Goal: Information Seeking & Learning: Learn about a topic

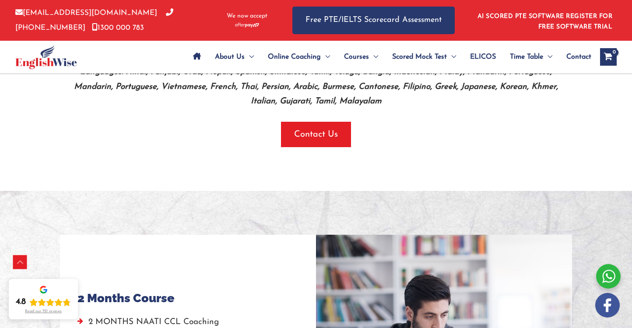
scroll to position [582, 0]
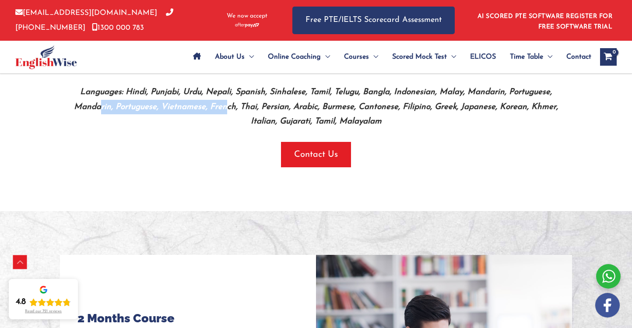
drag, startPoint x: 103, startPoint y: 100, endPoint x: 223, endPoint y: 117, distance: 121.0
click at [228, 100] on p "Languages: Hindi, Punjabi, Urdu, Nepali, Spanish, Sinhalese, Tamil, Telugu, Ban…" at bounding box center [315, 107] width 499 height 44
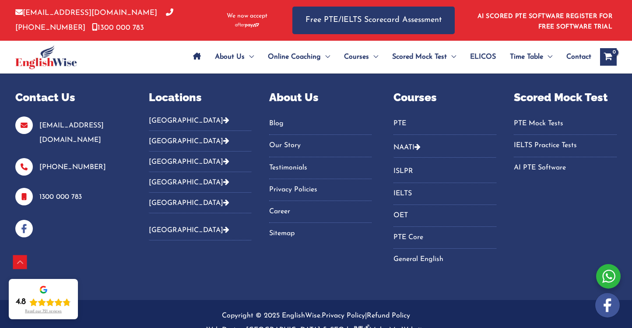
scroll to position [2506, 0]
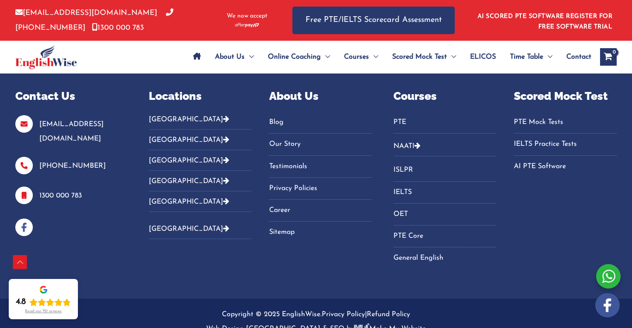
click at [407, 143] on link "NAATI" at bounding box center [403, 146] width 21 height 7
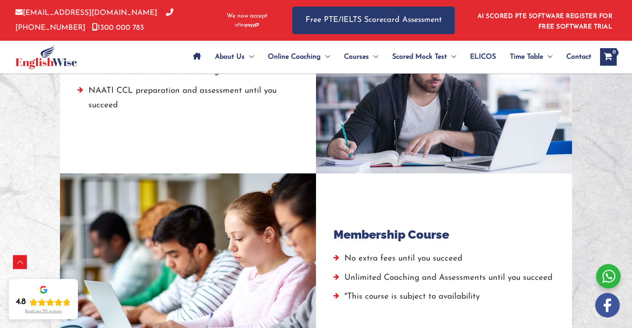
scroll to position [796, 0]
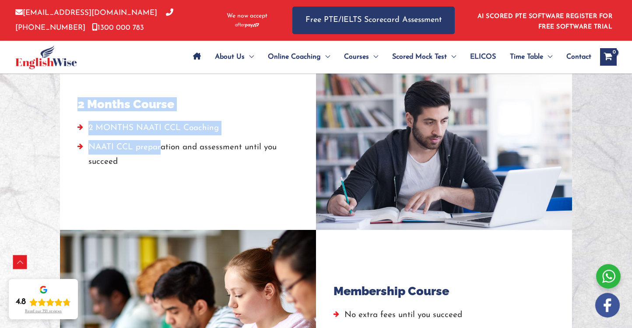
drag, startPoint x: 89, startPoint y: 103, endPoint x: 167, endPoint y: 154, distance: 92.8
click at [164, 154] on div "2 Months Course 2 MONTHS NAATI CCL Coaching NAATI CCL preparation and assessmen…" at bounding box center [187, 135] width 221 height 154
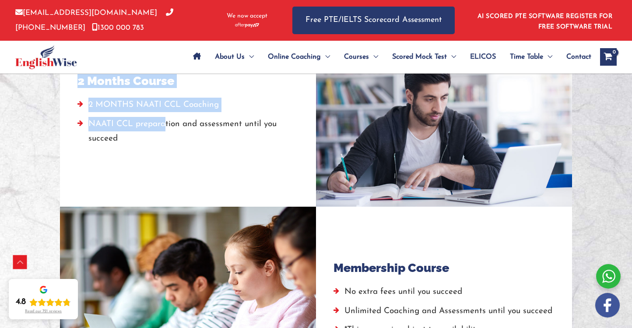
scroll to position [824, 0]
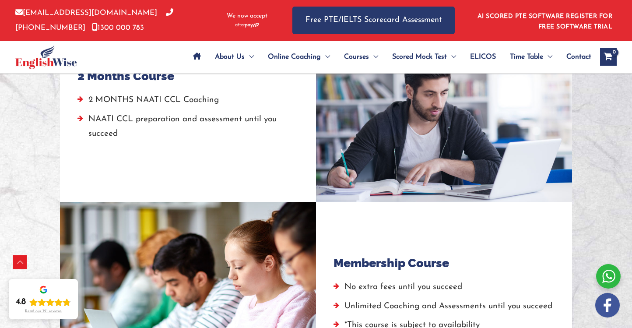
drag, startPoint x: 138, startPoint y: 128, endPoint x: 160, endPoint y: 144, distance: 27.6
click at [138, 128] on li "NAATI CCL preparation and assessment until you succeed" at bounding box center [187, 129] width 221 height 34
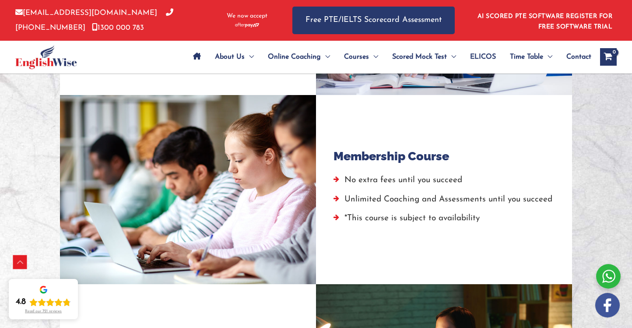
scroll to position [936, 0]
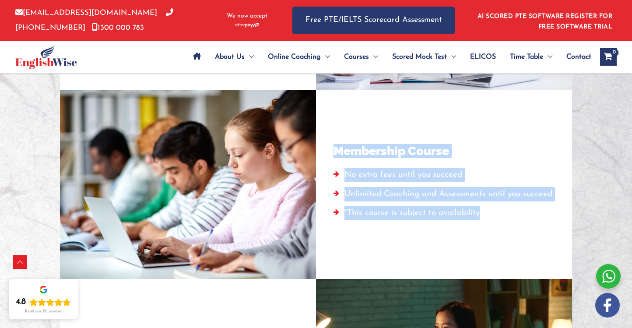
drag, startPoint x: 377, startPoint y: 152, endPoint x: 468, endPoint y: 213, distance: 109.2
click at [477, 219] on div "Membership Course No extra fees until you succeed Unlimited Coaching and Assess…" at bounding box center [443, 184] width 221 height 154
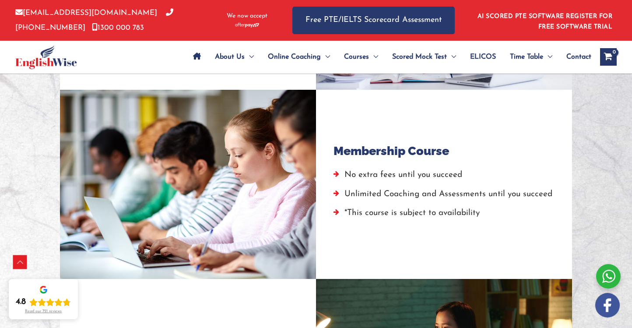
click at [438, 182] on li "No extra fees until you succeed" at bounding box center [442, 177] width 219 height 19
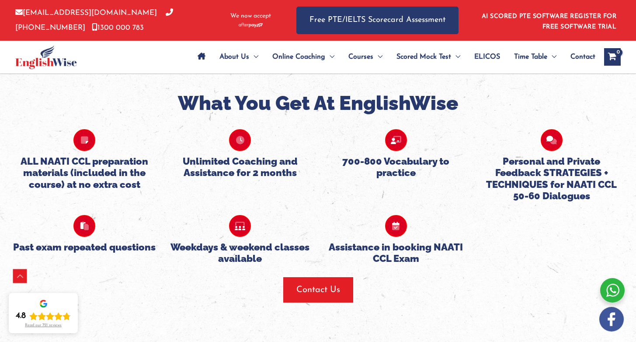
scroll to position [1712, 0]
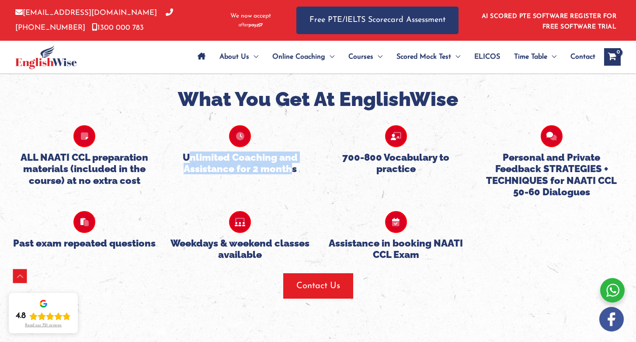
drag, startPoint x: 208, startPoint y: 156, endPoint x: 293, endPoint y: 167, distance: 86.4
click at [293, 166] on h5 "Unlimited Coaching and Assistance for 2 months" at bounding box center [240, 162] width 143 height 23
click at [270, 155] on h5 "Unlimited Coaching and Assistance for 2 months" at bounding box center [240, 162] width 143 height 23
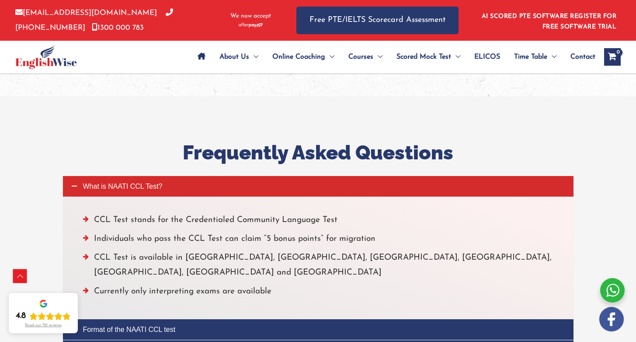
scroll to position [2132, 0]
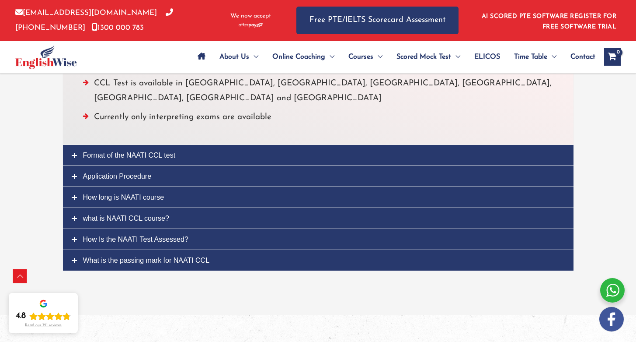
click at [130, 151] on span "Format of the NAATI CCL test" at bounding box center [129, 154] width 93 height 7
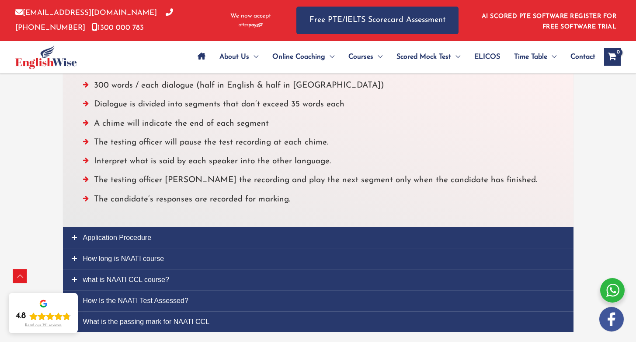
click at [123, 244] on link "Application Procedure" at bounding box center [318, 237] width 511 height 21
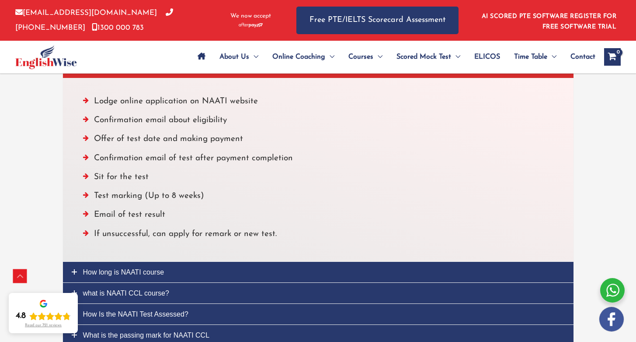
scroll to position [2160, 0]
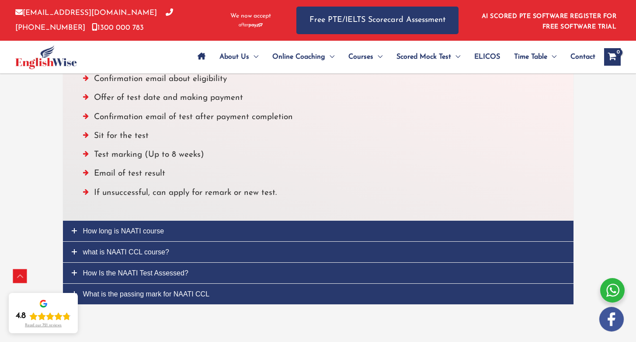
click at [121, 231] on span "How long is NAATI course" at bounding box center [123, 230] width 81 height 7
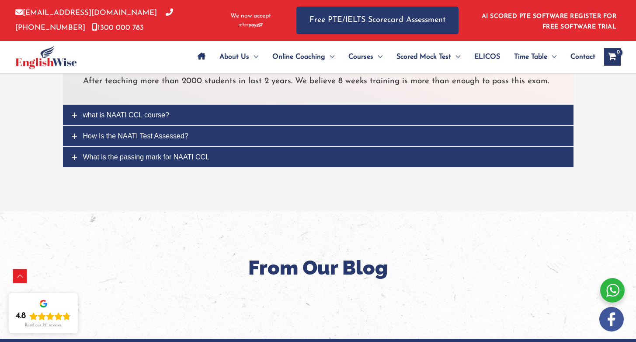
scroll to position [2105, 0]
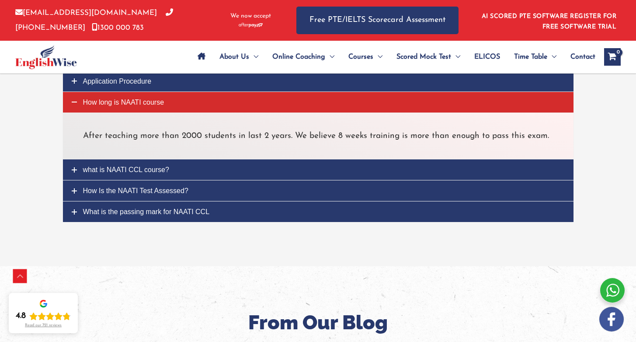
click at [131, 171] on span "what is NAATI CCL course?" at bounding box center [126, 169] width 86 height 7
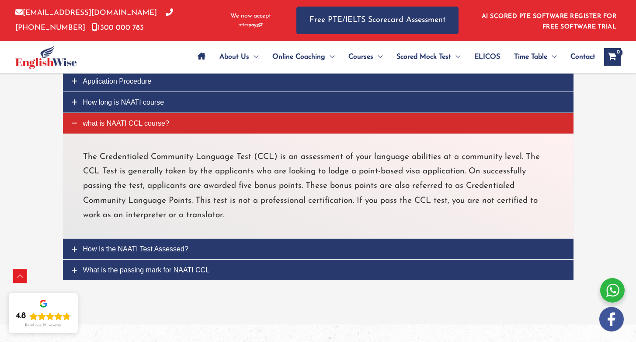
click at [139, 249] on span "How Is the NAATI Test Assessed?" at bounding box center [135, 248] width 105 height 7
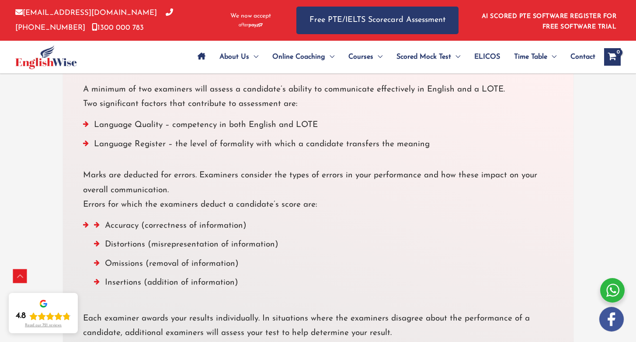
scroll to position [2279, 0]
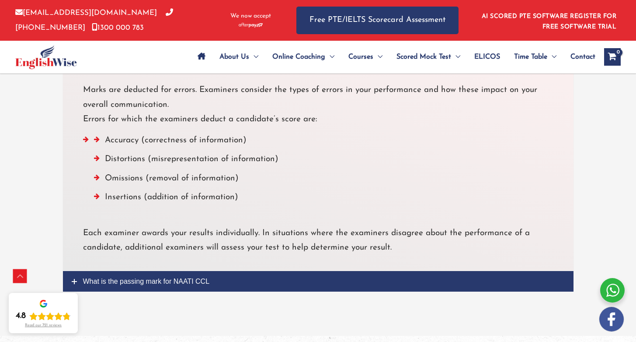
click at [171, 272] on link "What is the passing mark for NAATI CCL" at bounding box center [318, 281] width 511 height 21
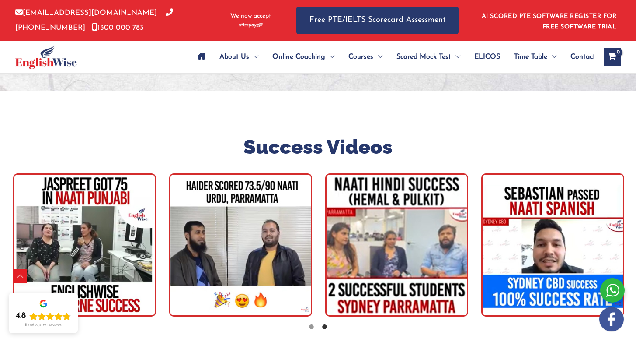
scroll to position [1390, 0]
